Goal: Transaction & Acquisition: Purchase product/service

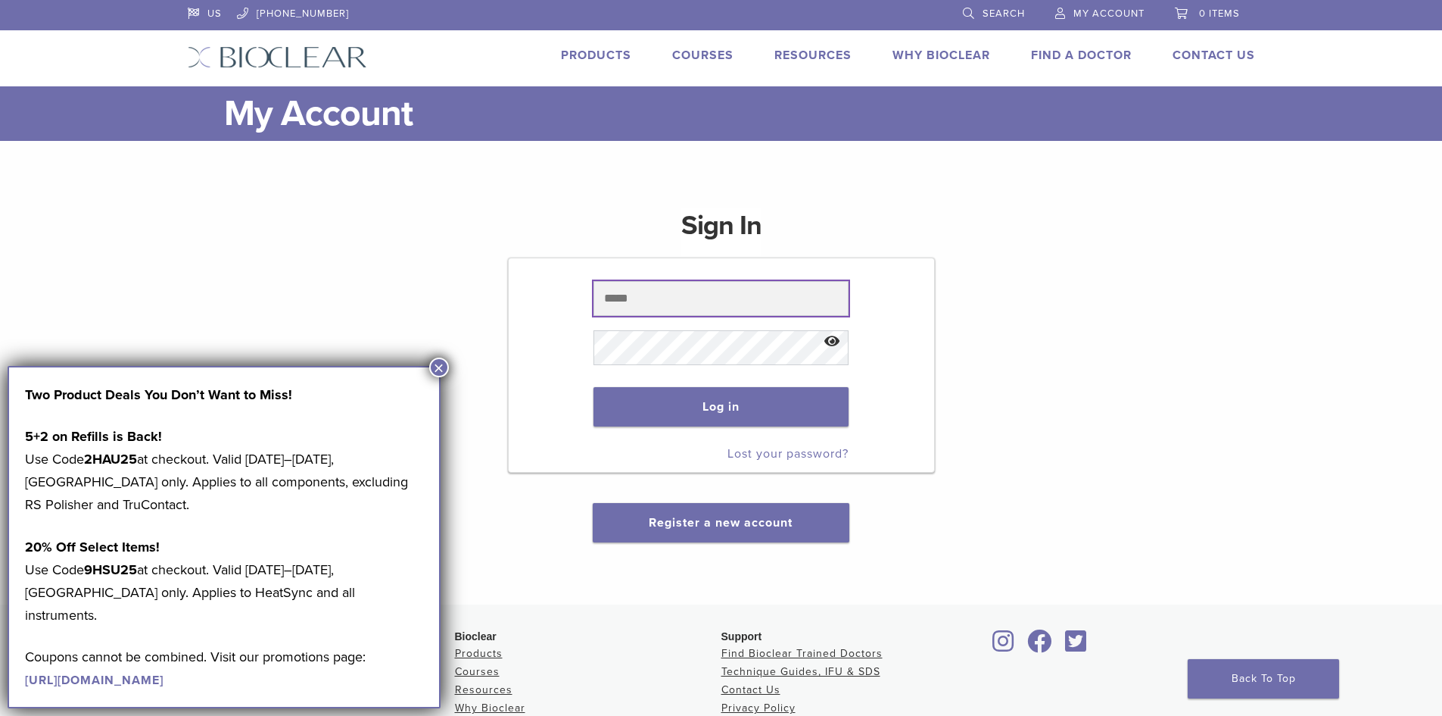
type input "**********"
click at [441, 363] on button "×" at bounding box center [439, 367] width 20 height 20
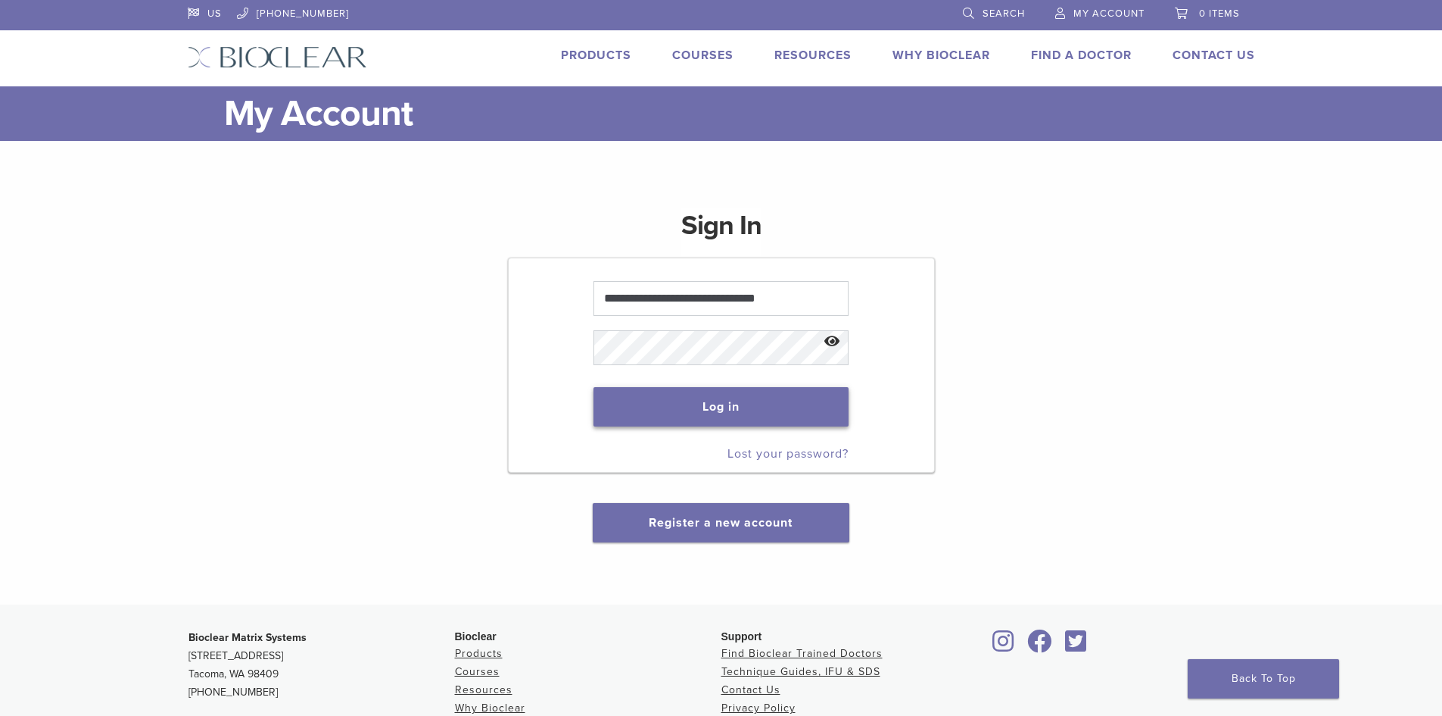
click at [706, 406] on button "Log in" at bounding box center [721, 406] width 255 height 39
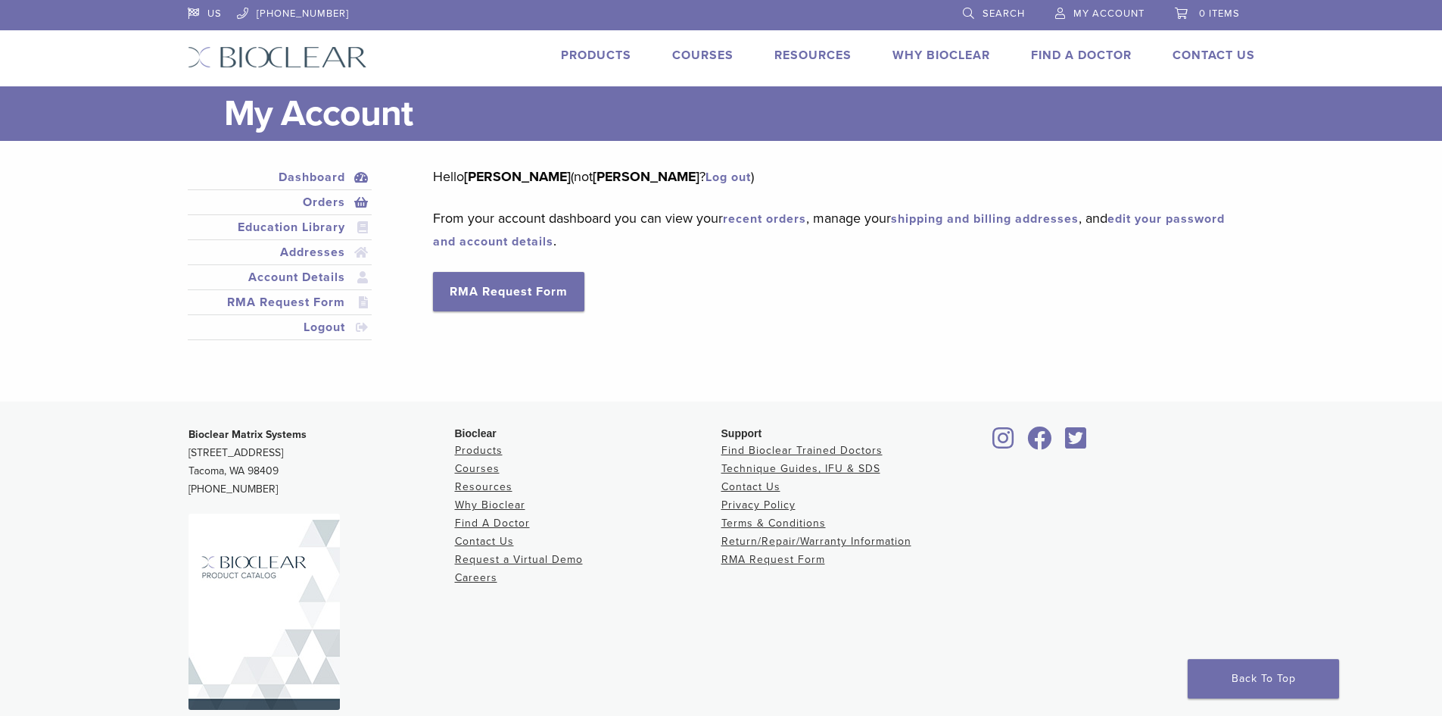
click at [321, 198] on link "Orders" at bounding box center [280, 202] width 179 height 18
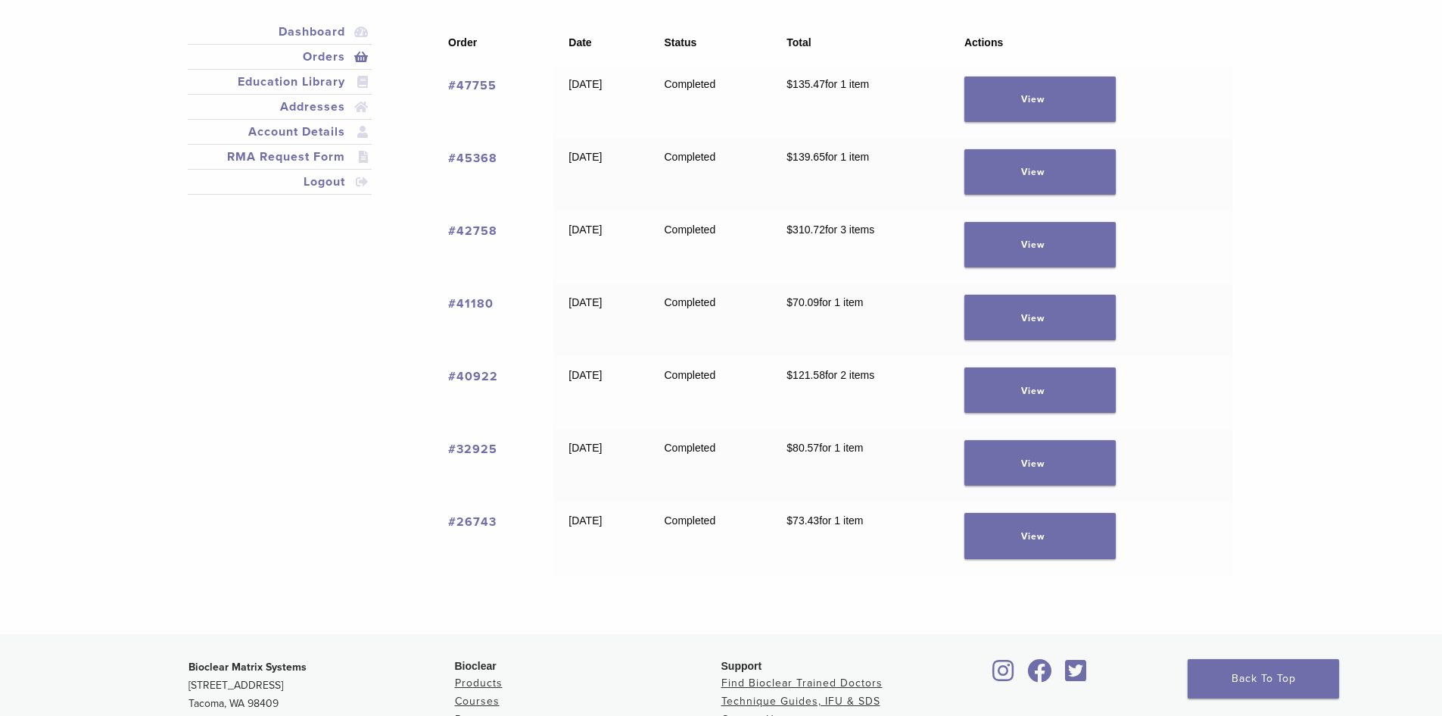
scroll to position [151, 0]
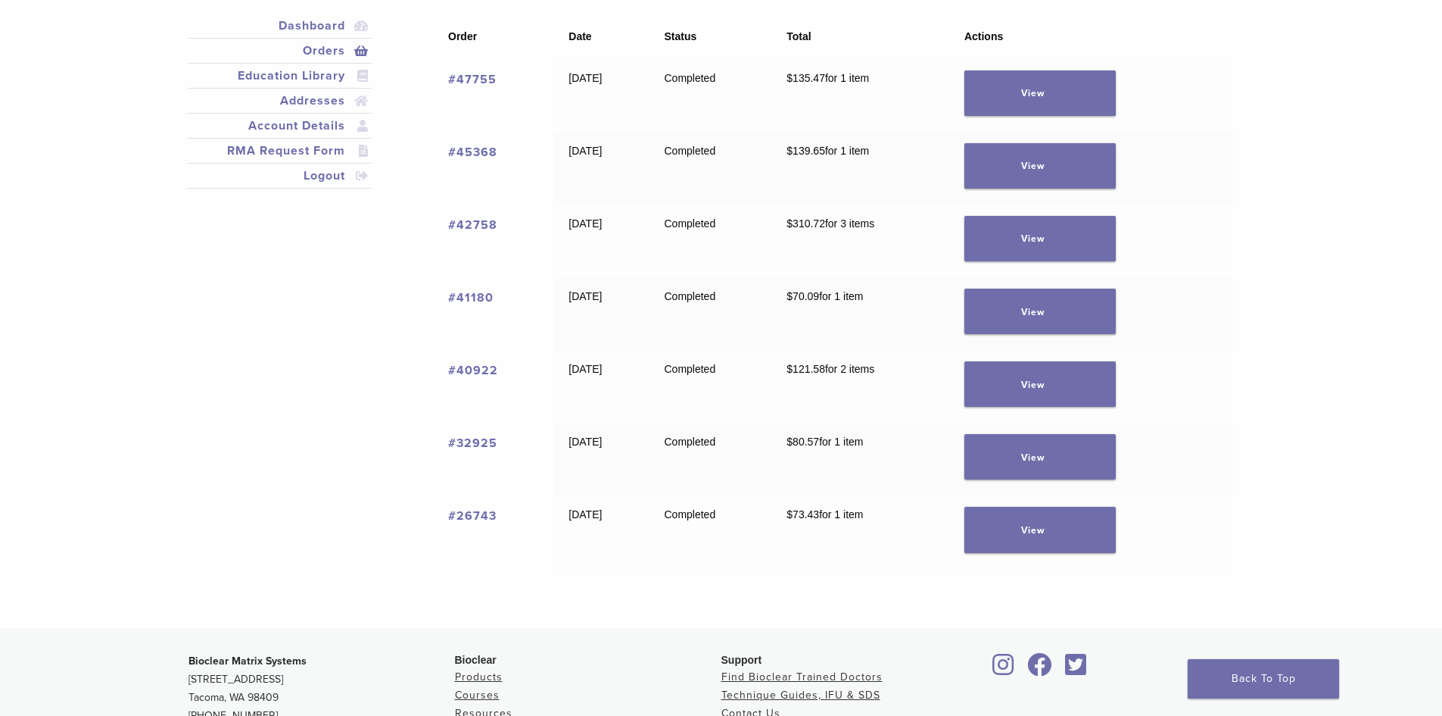
click at [469, 365] on link "#40922" at bounding box center [473, 370] width 50 height 15
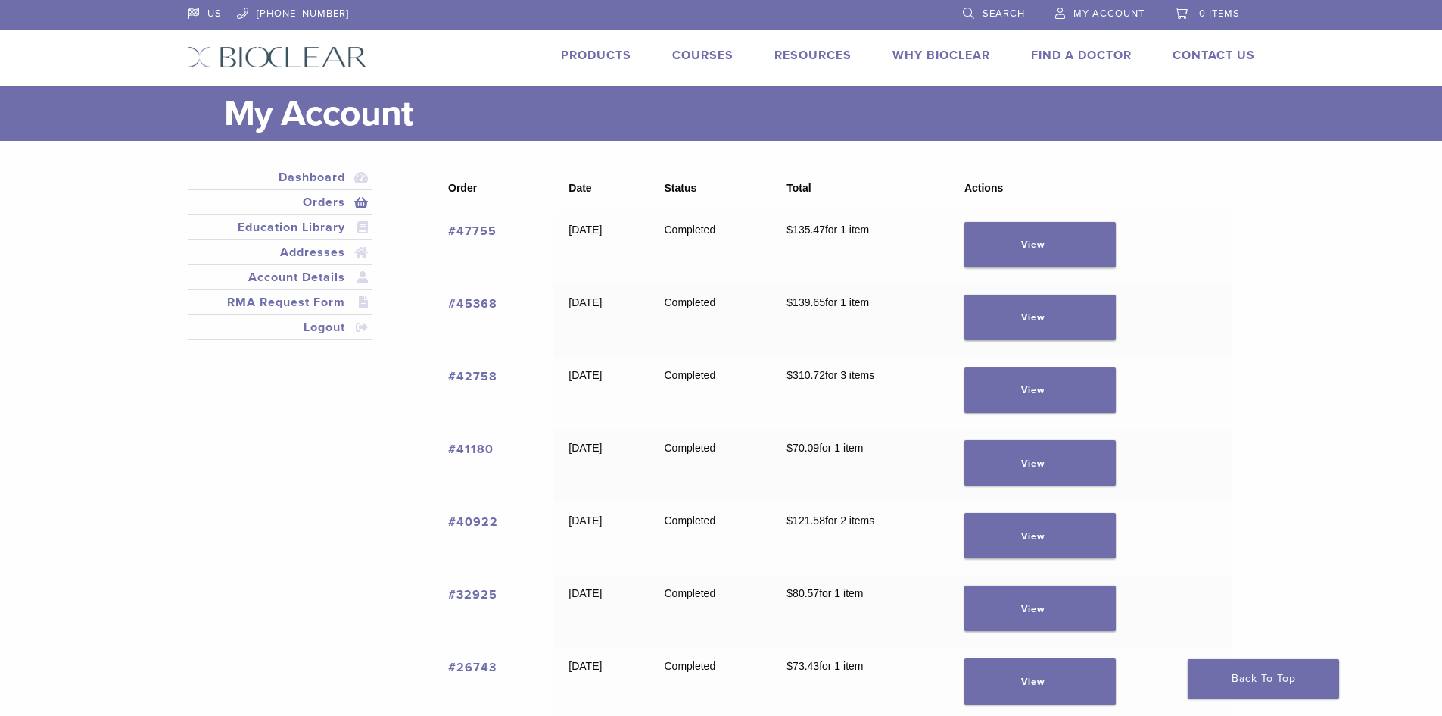
scroll to position [151, 0]
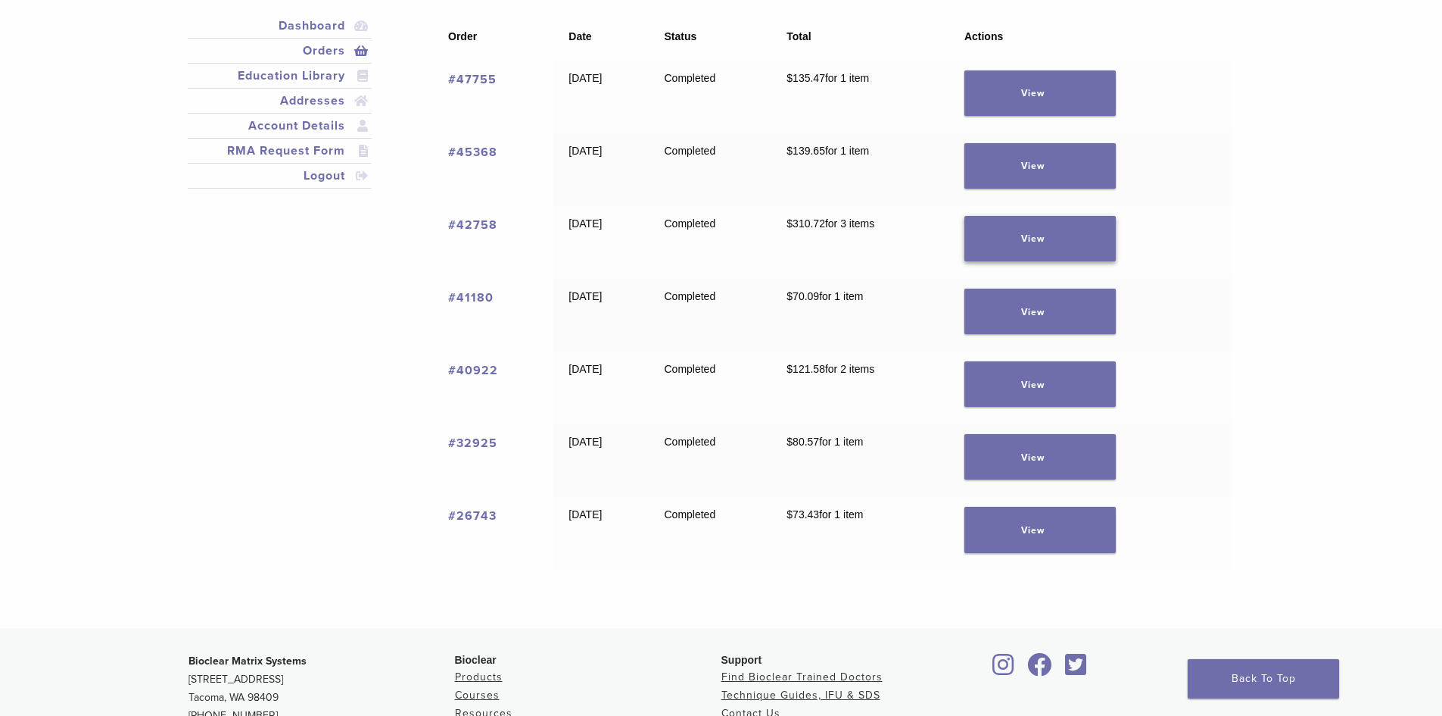
click at [1045, 236] on link "View" at bounding box center [1040, 238] width 151 height 45
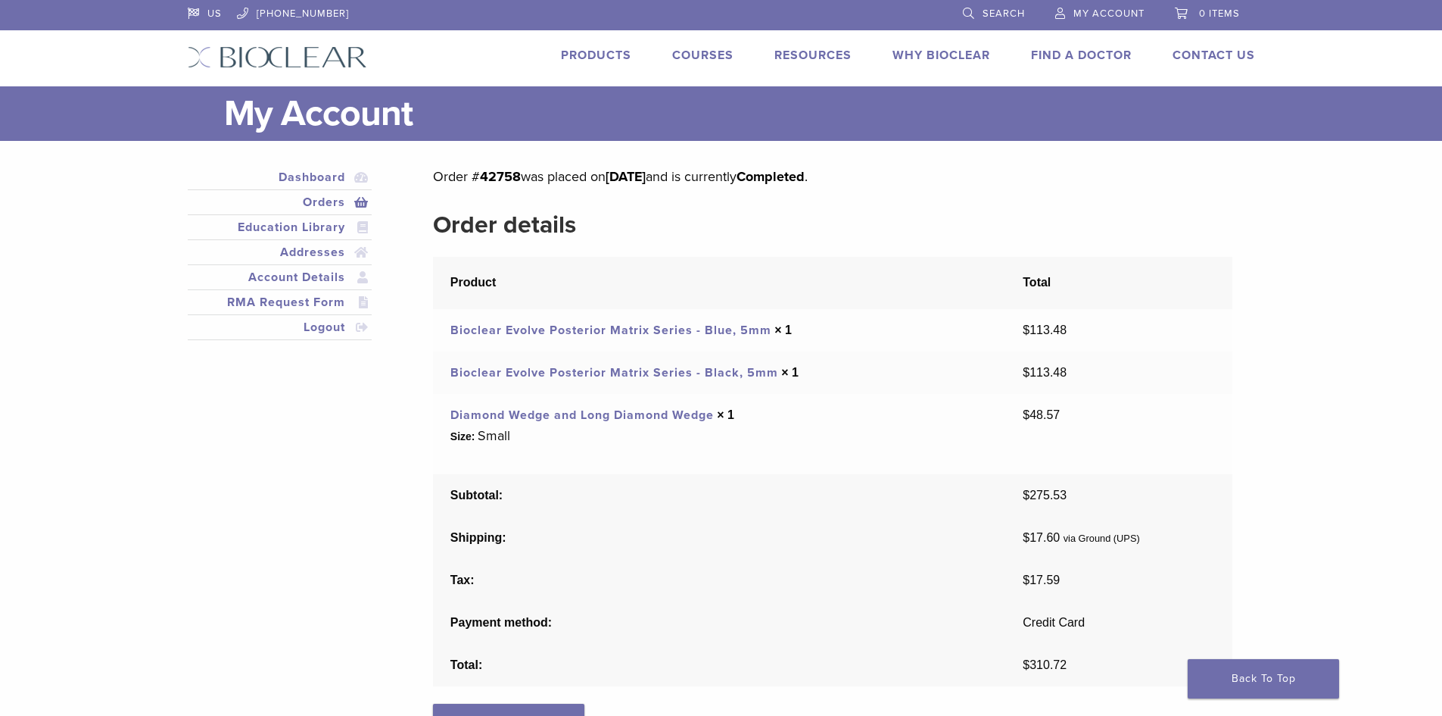
click at [971, 10] on link "Search" at bounding box center [994, 11] width 62 height 23
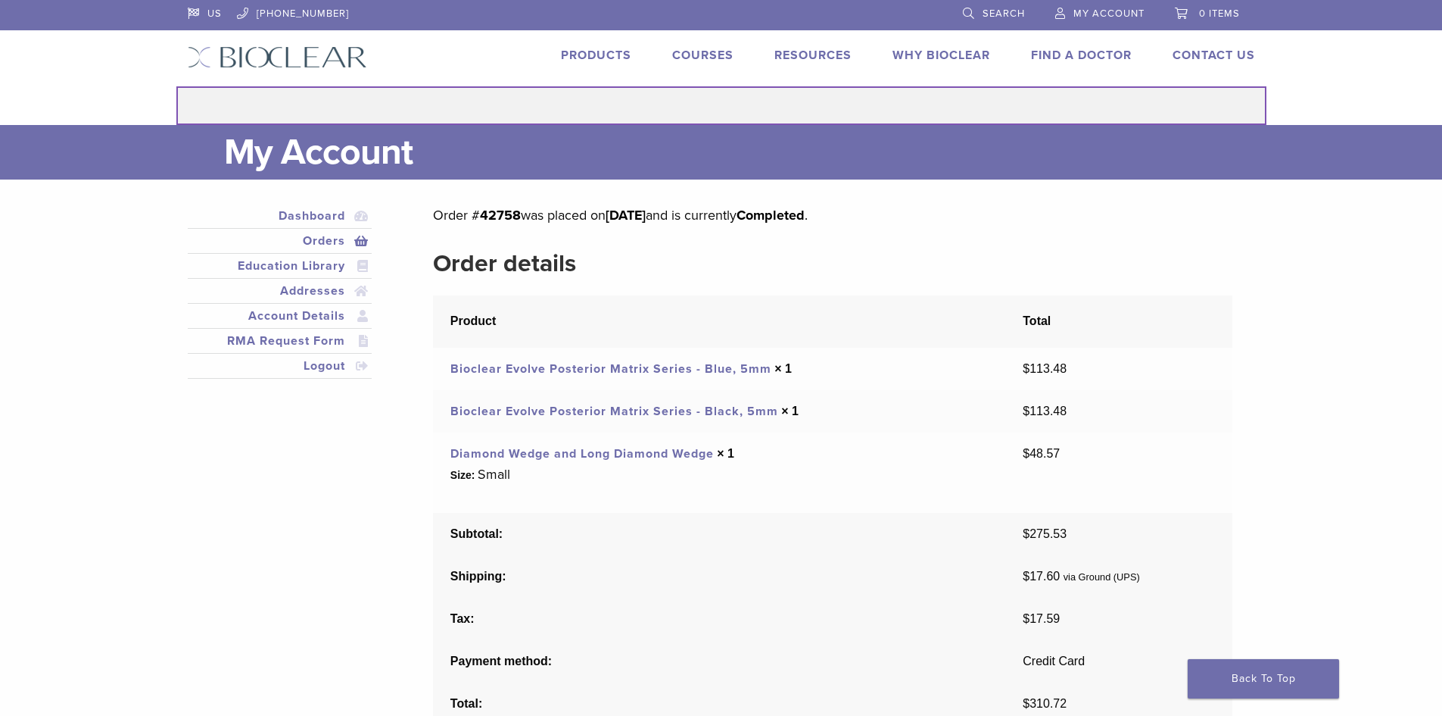
click at [647, 108] on input "Search for:" at bounding box center [721, 105] width 1090 height 39
type input "*****"
click at [176, 86] on button "Search" at bounding box center [176, 86] width 1 height 1
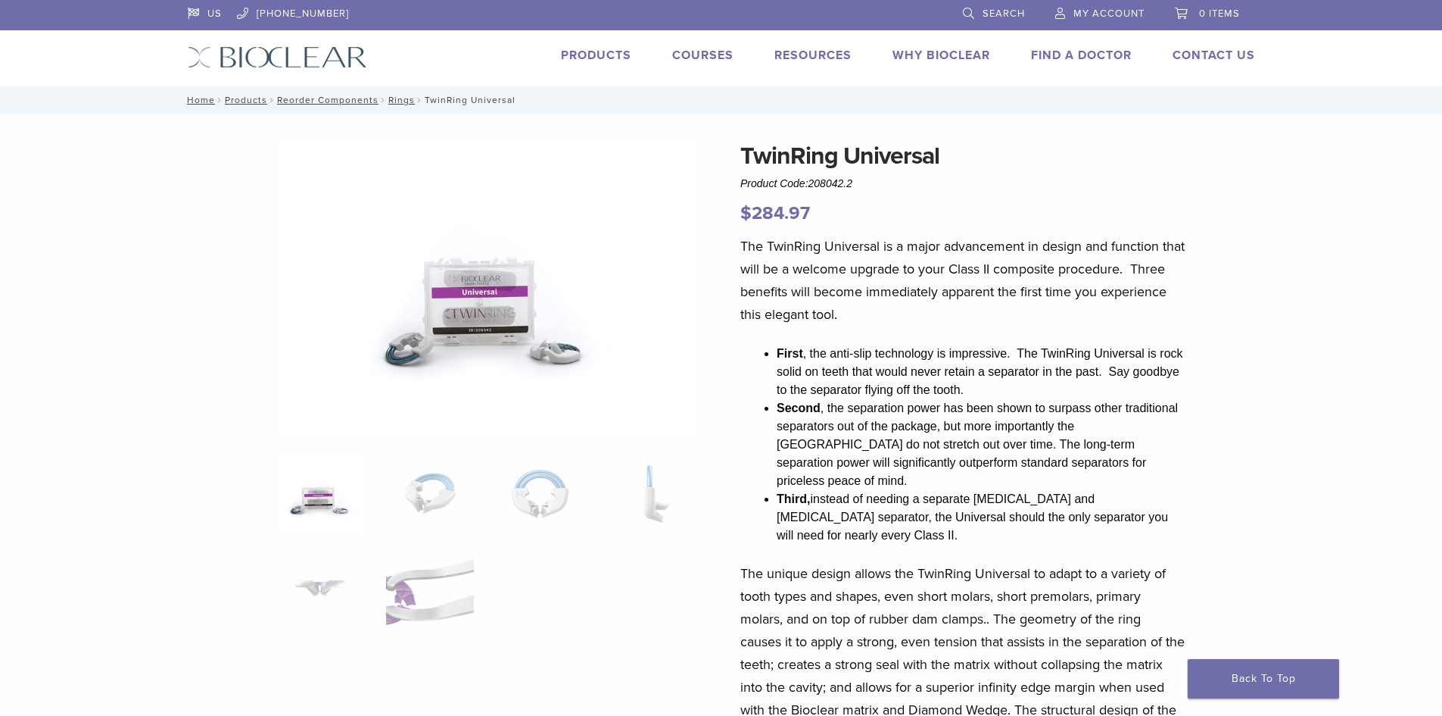
click at [985, 4] on link "Search" at bounding box center [994, 11] width 62 height 23
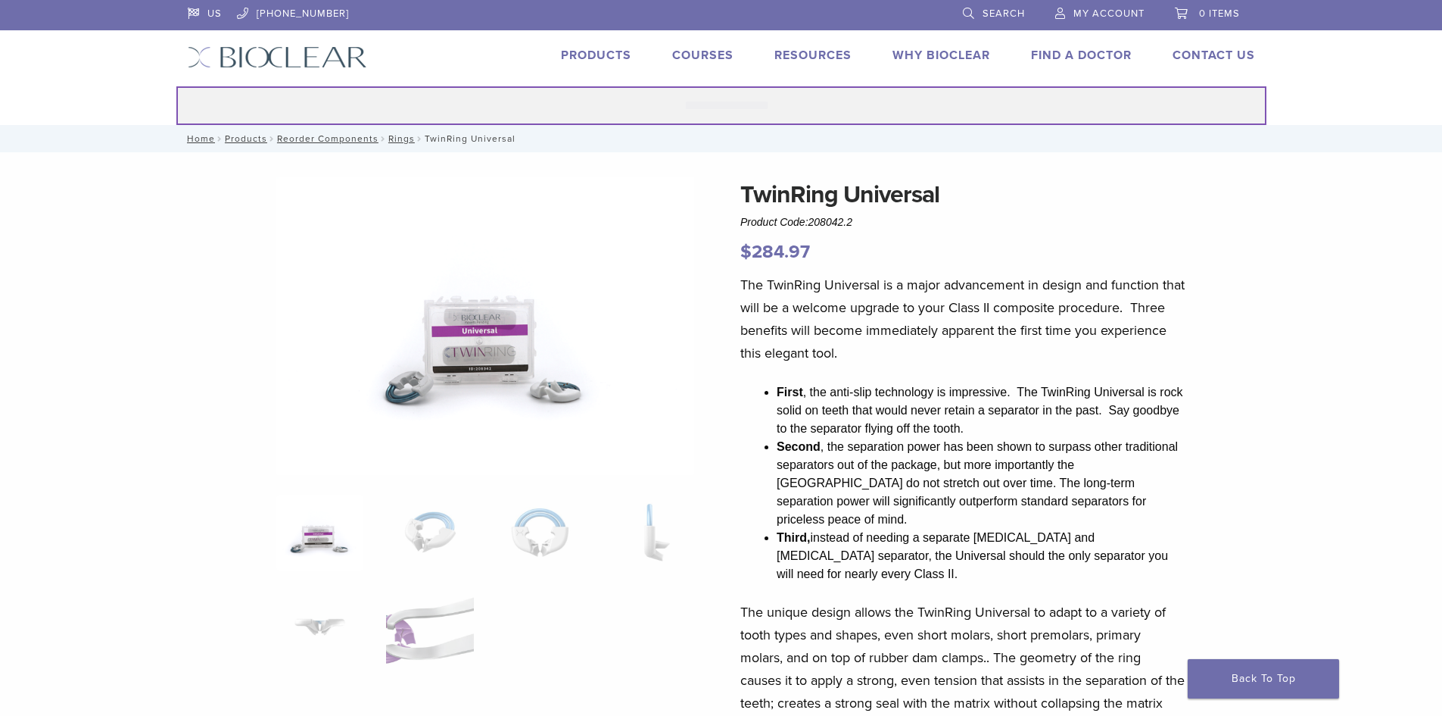
click at [765, 111] on input "Search for:" at bounding box center [721, 105] width 1090 height 39
type input "******"
click at [176, 86] on button "Search" at bounding box center [176, 86] width 1 height 1
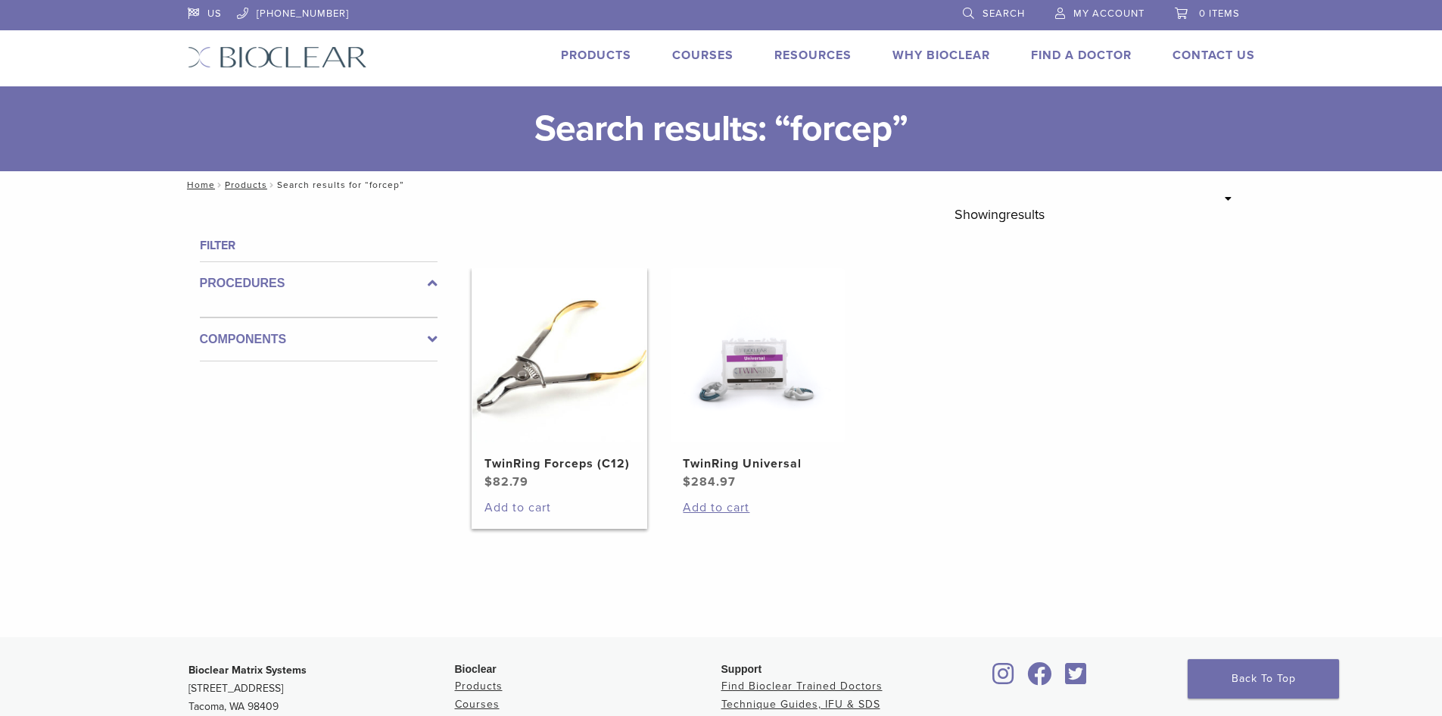
click at [516, 508] on link "Add to cart" at bounding box center [560, 507] width 150 height 18
